Goal: Navigation & Orientation: Find specific page/section

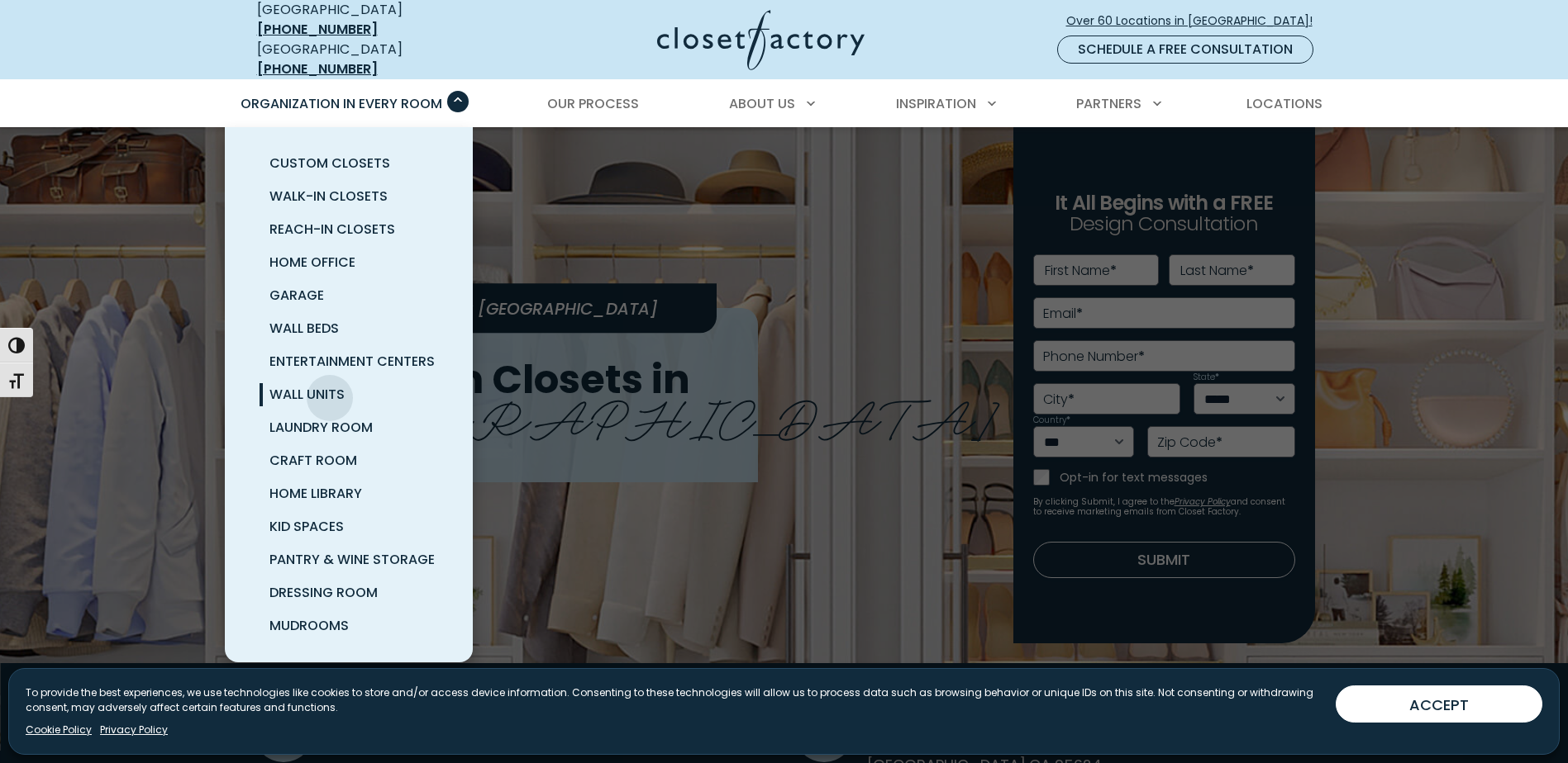
click at [330, 385] on span "Wall Units" at bounding box center [306, 394] width 75 height 19
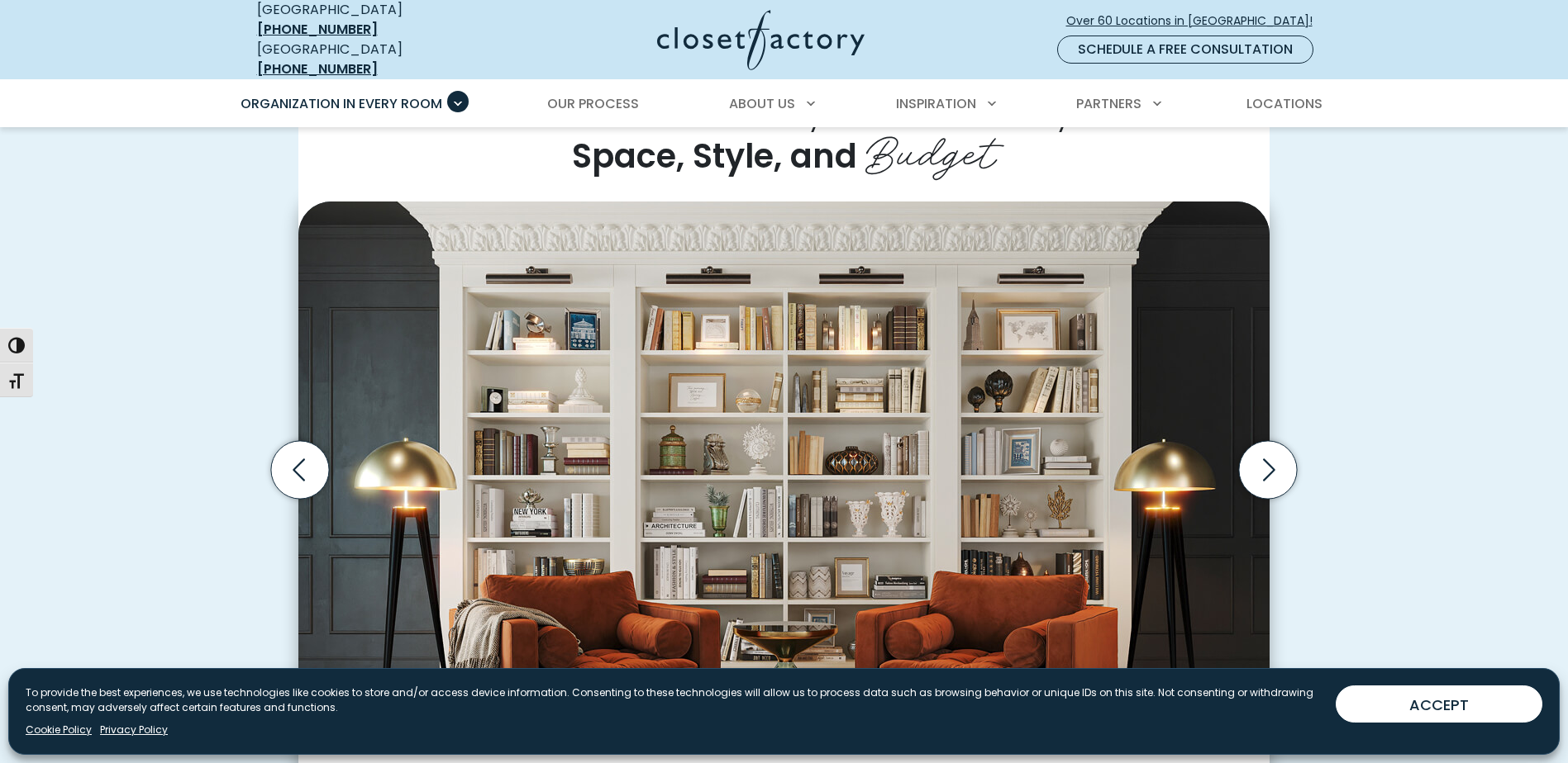
scroll to position [165, 0]
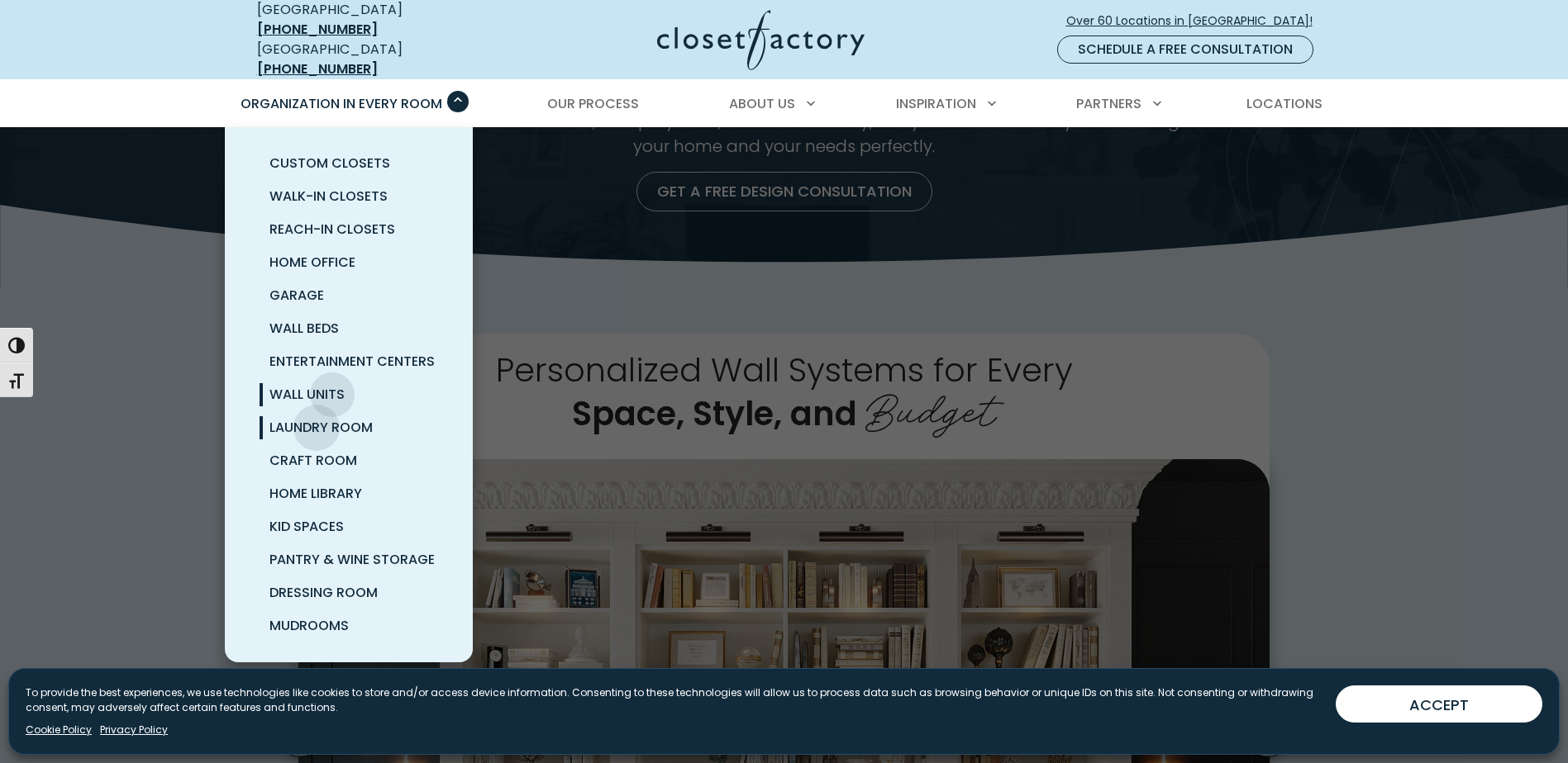
click at [317, 418] on span "Laundry Room" at bounding box center [321, 428] width 103 height 19
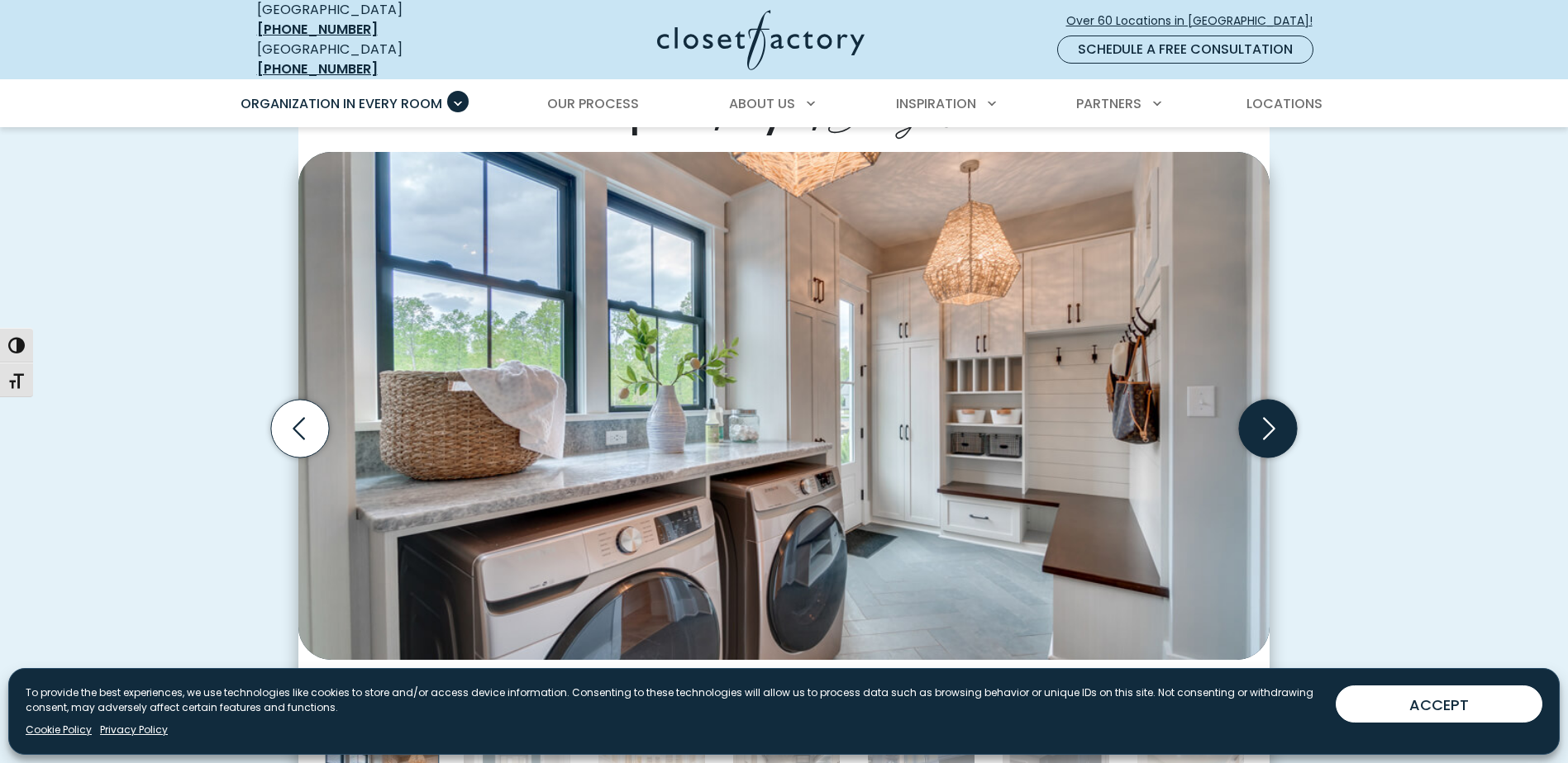
scroll to position [495, 0]
